Goal: Task Accomplishment & Management: Manage account settings

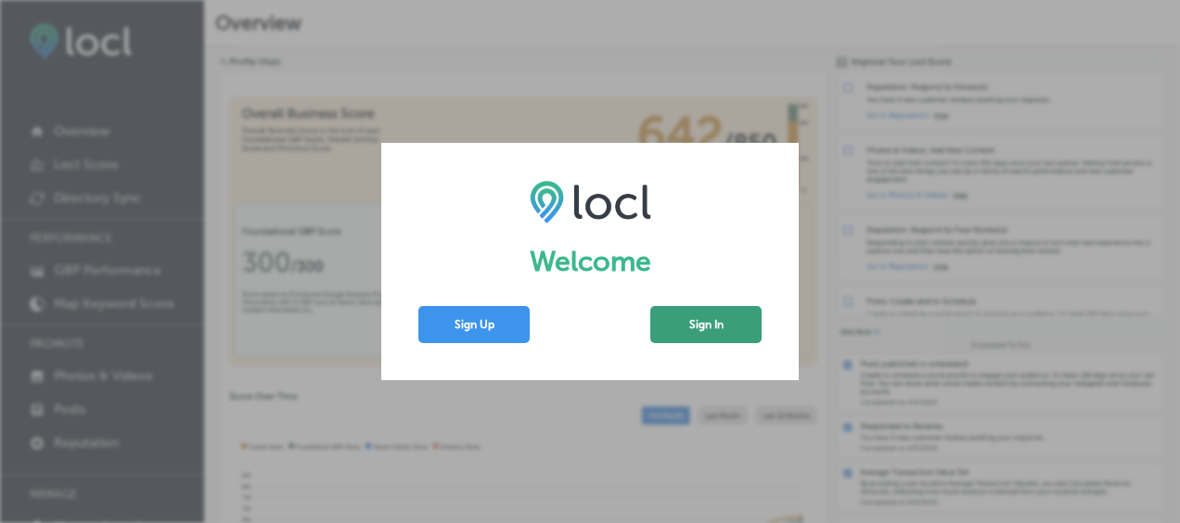
click at [688, 325] on button "Sign In" at bounding box center [705, 324] width 111 height 37
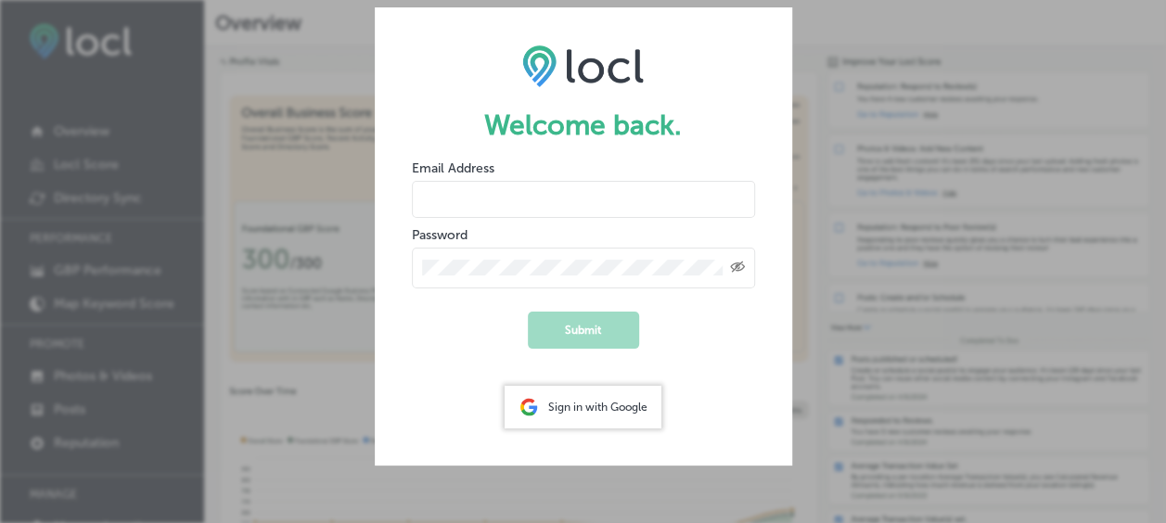
click at [494, 212] on input "email" at bounding box center [583, 199] width 343 height 37
type input "[PERSON_NAME]"
click at [569, 324] on button "Submit" at bounding box center [583, 330] width 111 height 37
click at [848, 108] on div "Welcome back. Email Address [PERSON_NAME] Password Created with Sketch. Submit …" at bounding box center [583, 261] width 1166 height 523
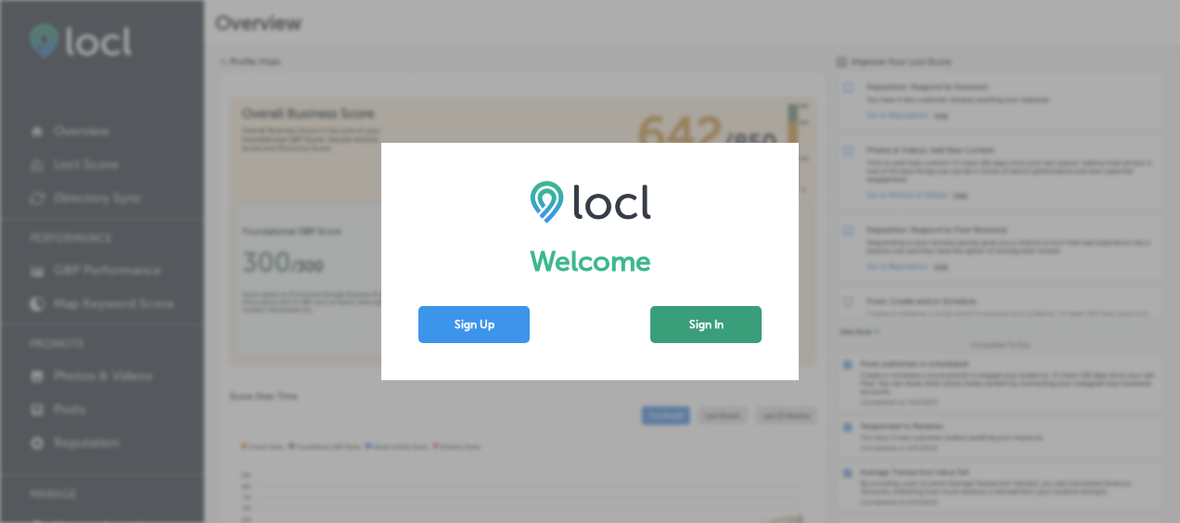
click at [691, 321] on button "Sign In" at bounding box center [705, 324] width 111 height 37
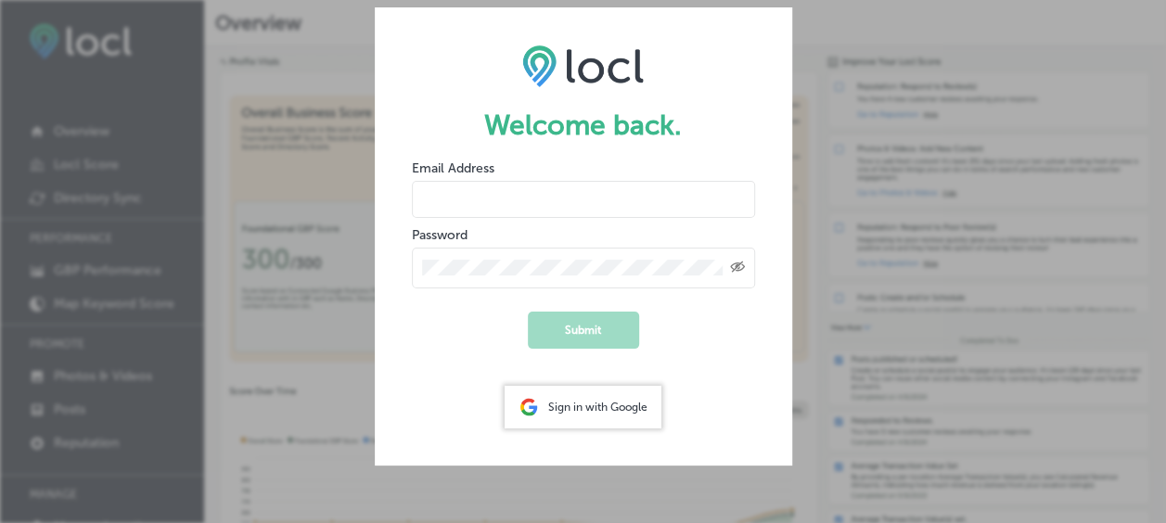
click at [506, 192] on input "email" at bounding box center [583, 199] width 343 height 37
type input "c"
type input "christinabohnhoff@hotmail.com"
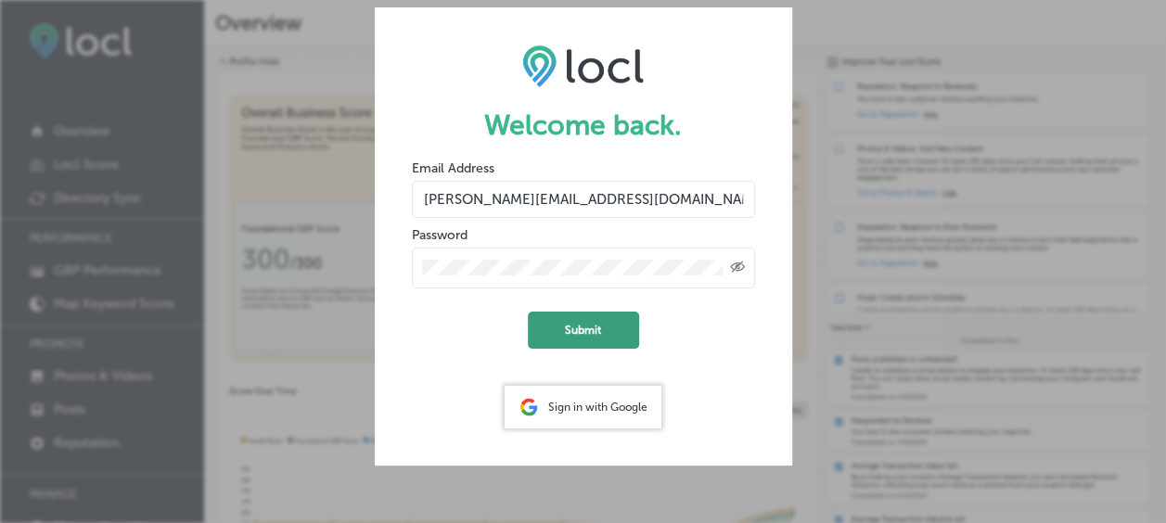
click at [577, 325] on button "Submit" at bounding box center [583, 330] width 111 height 37
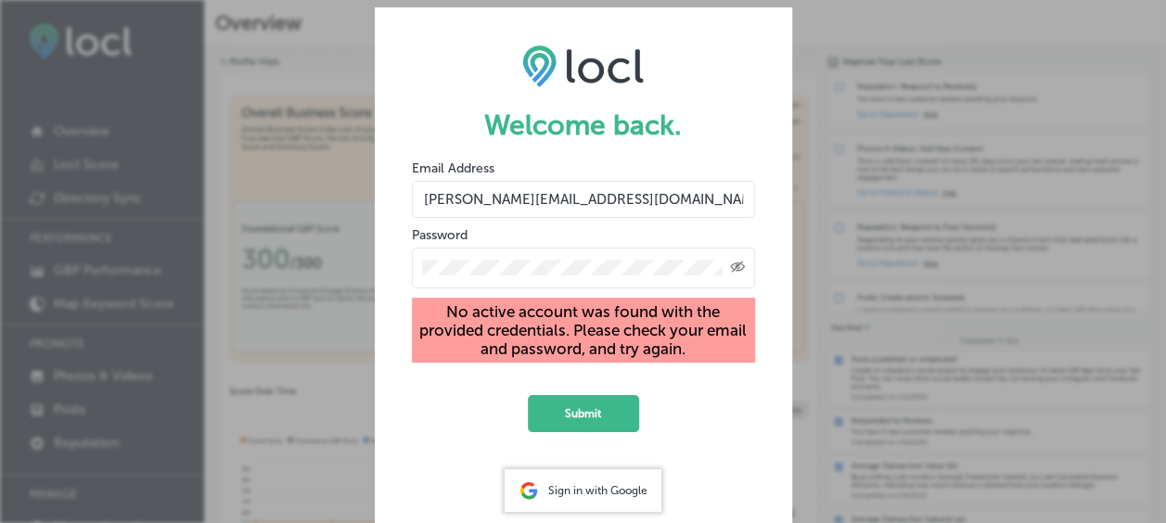
click at [250, 224] on div "Welcome back. Email Address christinabohnhoff@hotmail.com Password Created with…" at bounding box center [583, 261] width 1166 height 523
click at [310, 102] on div "Welcome back. Email Address christinabohnhoff@hotmail.com Password Created with…" at bounding box center [583, 261] width 1166 height 523
click at [832, 456] on div "Welcome back. Email Address christinabohnhoff@hotmail.com Password Created with…" at bounding box center [583, 261] width 1166 height 523
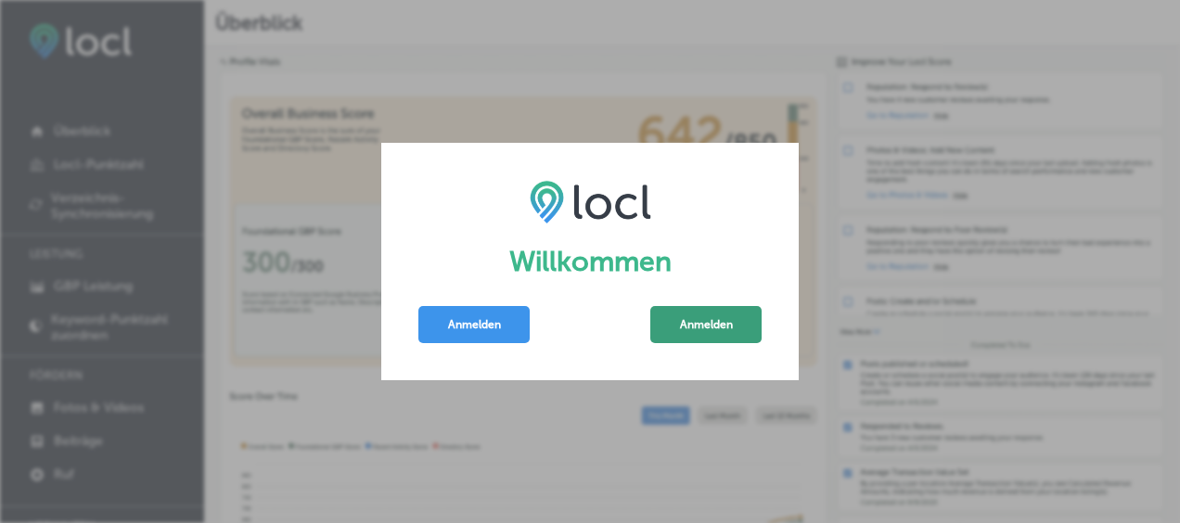
click at [716, 321] on button "Anmelden" at bounding box center [705, 324] width 111 height 37
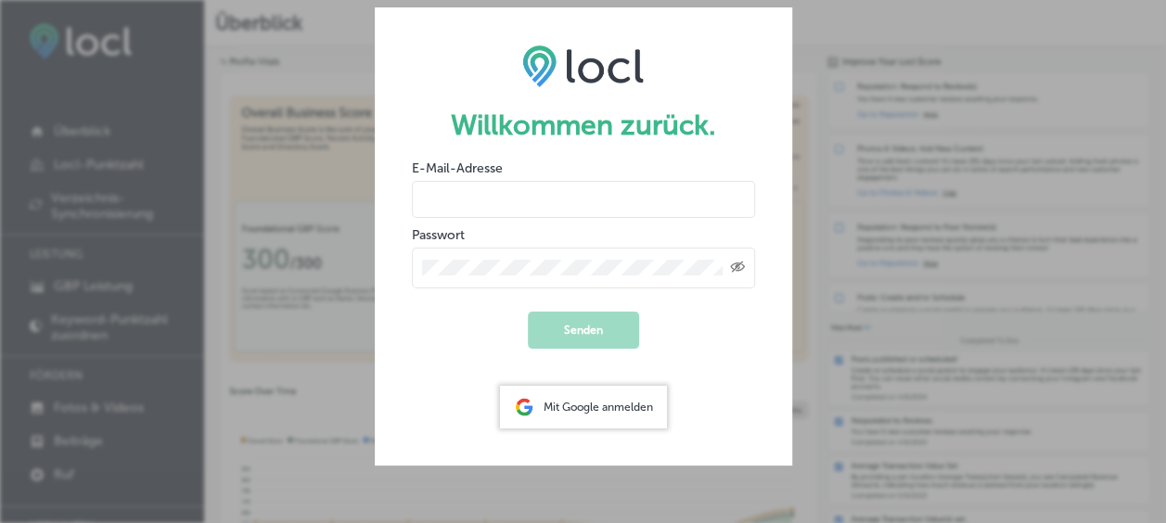
click at [556, 213] on input "email" at bounding box center [583, 199] width 343 height 37
type input "christina.ruge@lht.dlh.de"
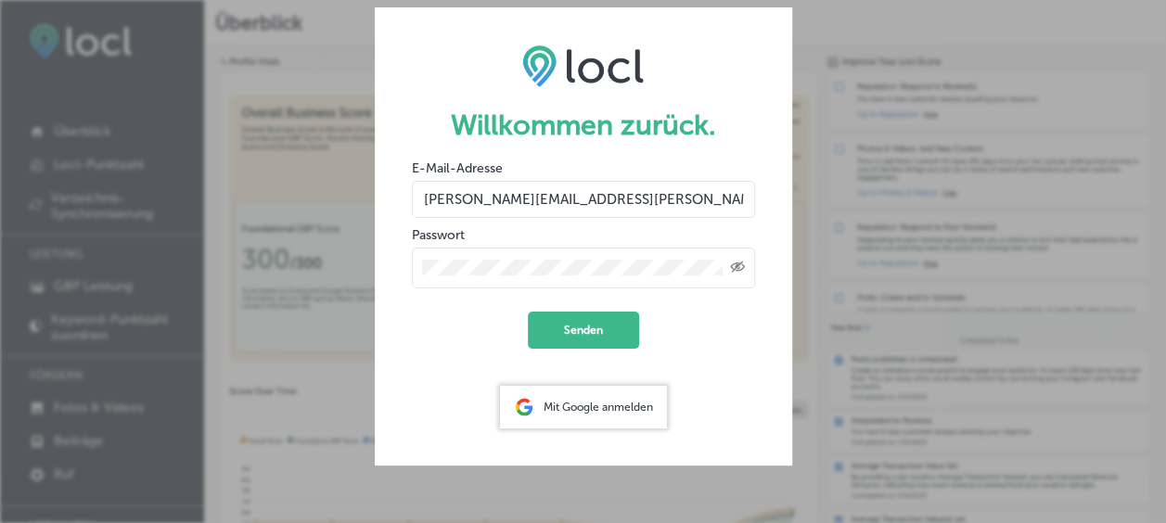
click at [528, 312] on button "Senden" at bounding box center [583, 330] width 111 height 37
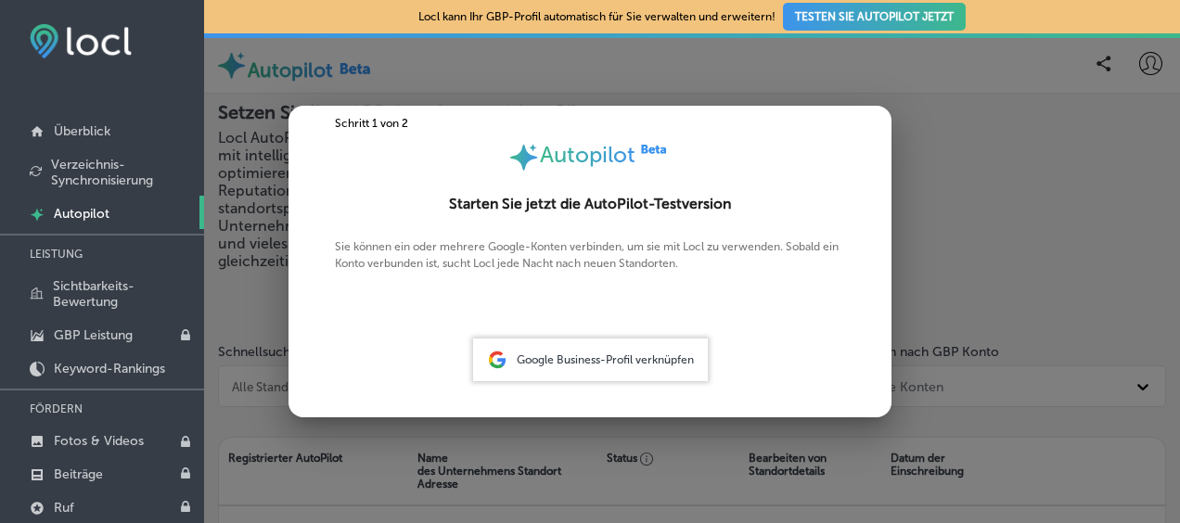
click at [898, 360] on div at bounding box center [590, 261] width 1180 height 523
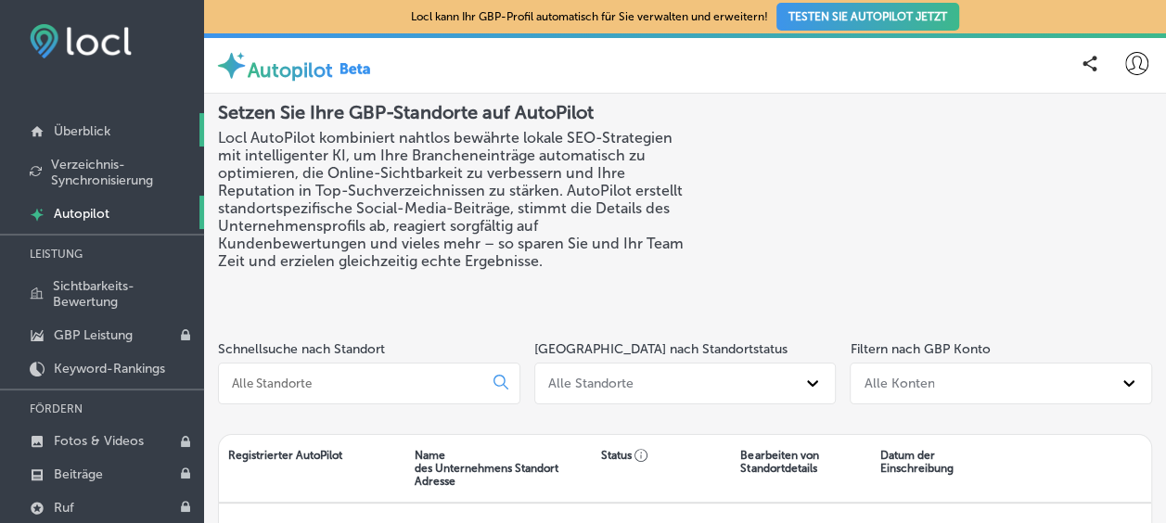
click at [91, 139] on p "Überblick" at bounding box center [82, 131] width 57 height 16
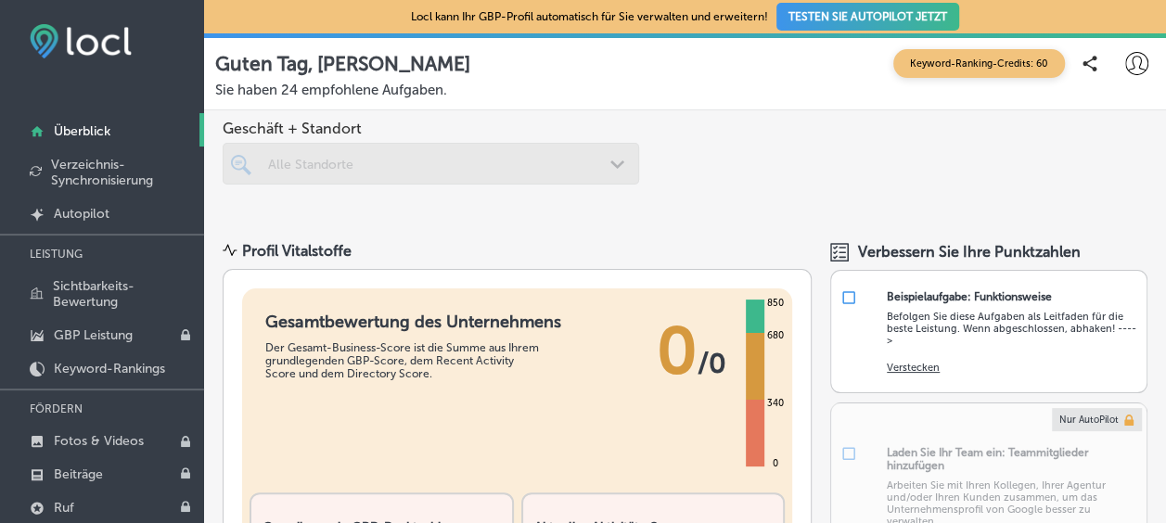
click at [1129, 63] on icon at bounding box center [1136, 63] width 23 height 23
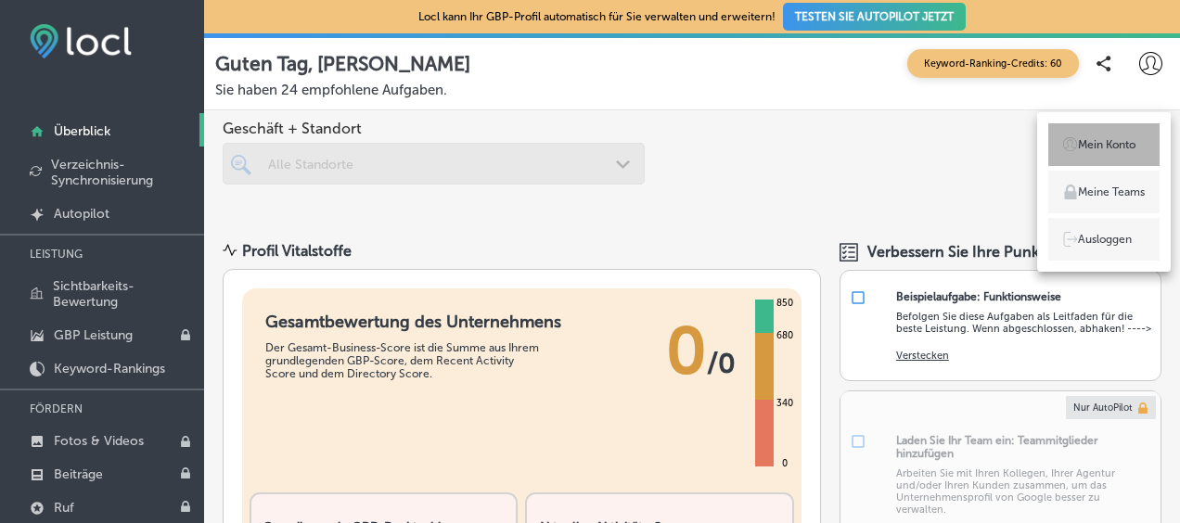
click at [1119, 154] on li "Mein Konto" at bounding box center [1103, 144] width 111 height 43
select select "DE"
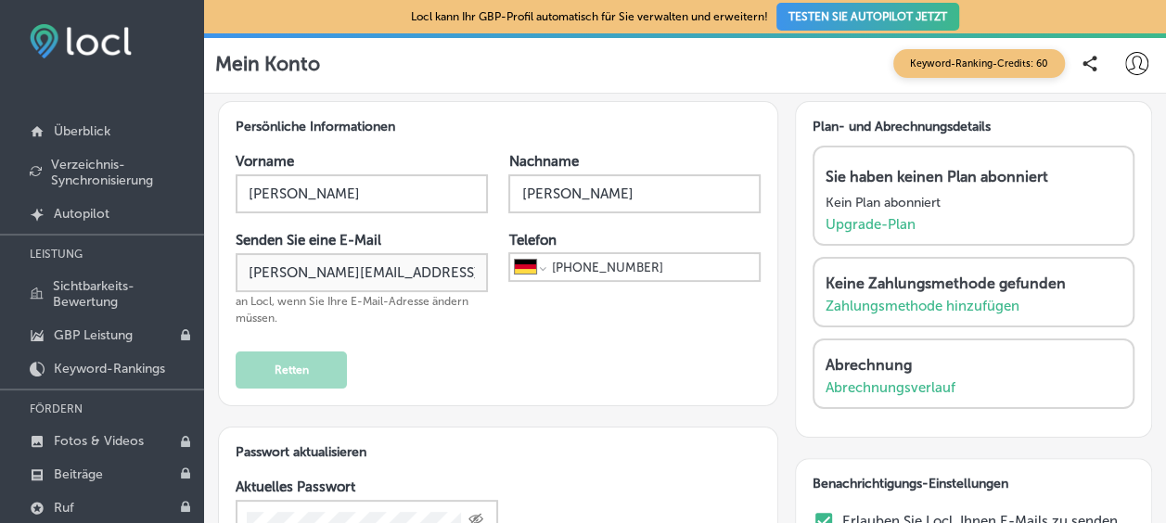
click at [85, 43] on img at bounding box center [81, 41] width 102 height 34
